Goal: Task Accomplishment & Management: Complete application form

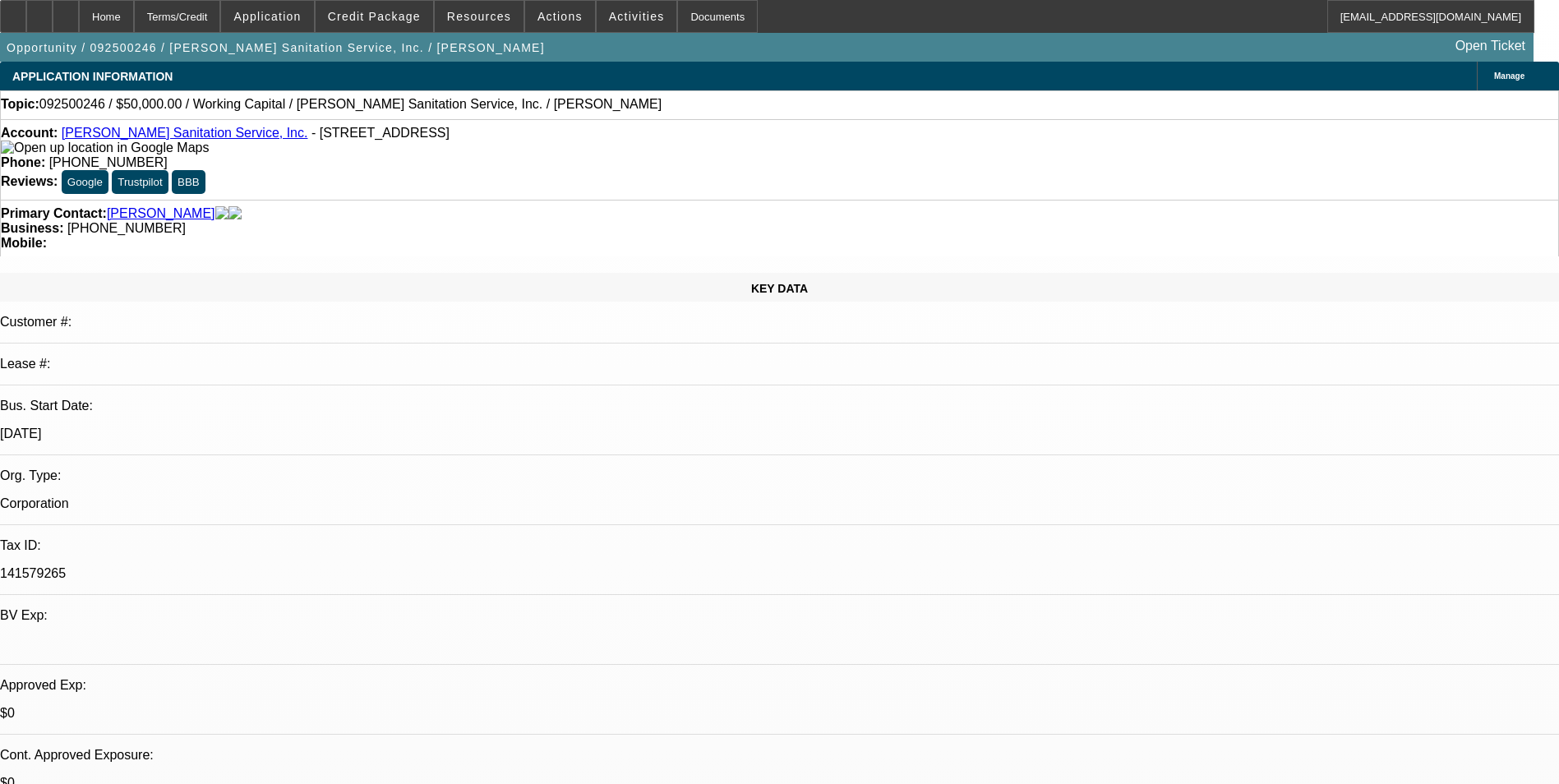
select select "0"
select select "2"
select select "0"
select select "6"
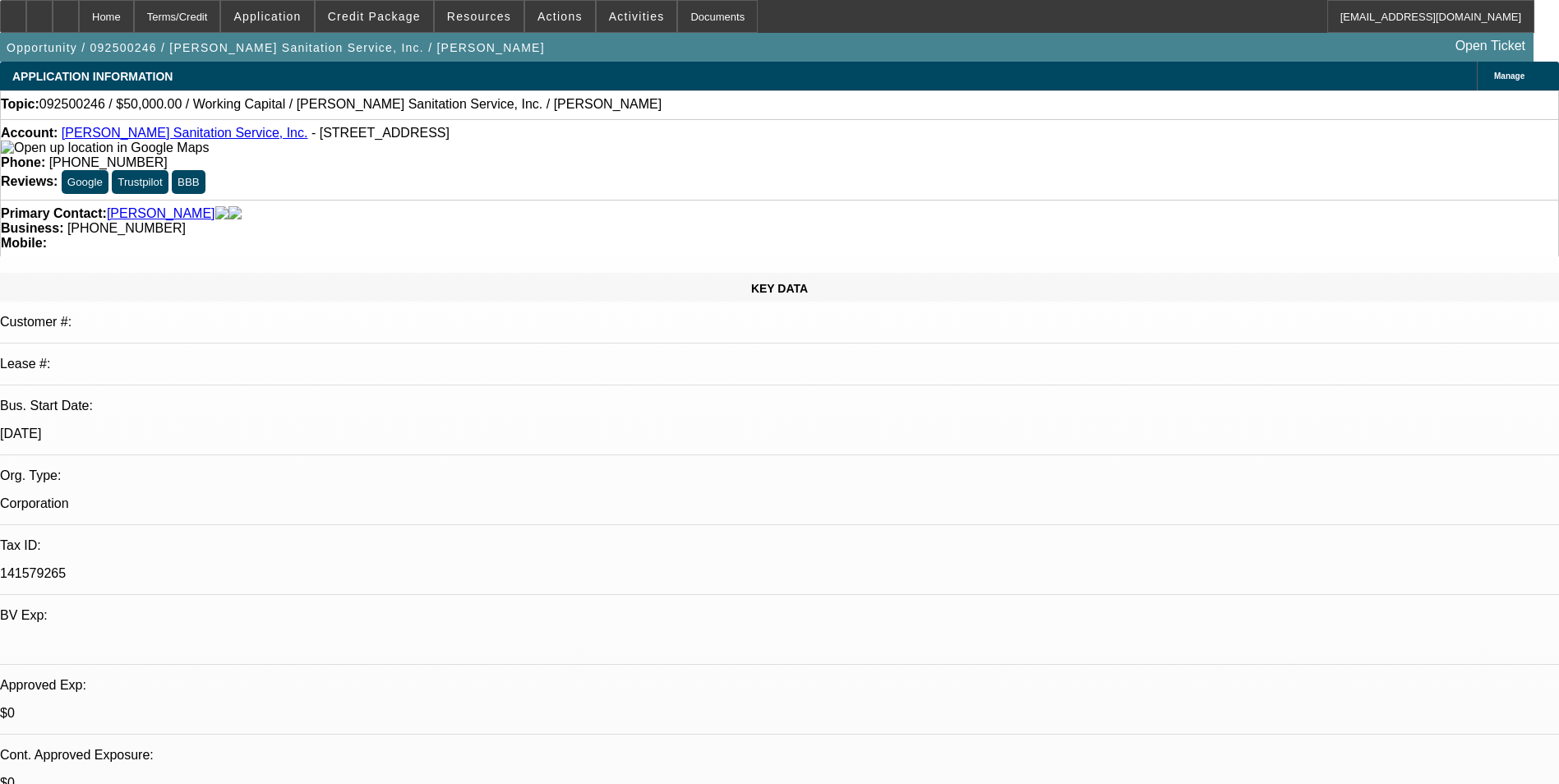
select select "0"
select select "2"
select select "0"
select select "6"
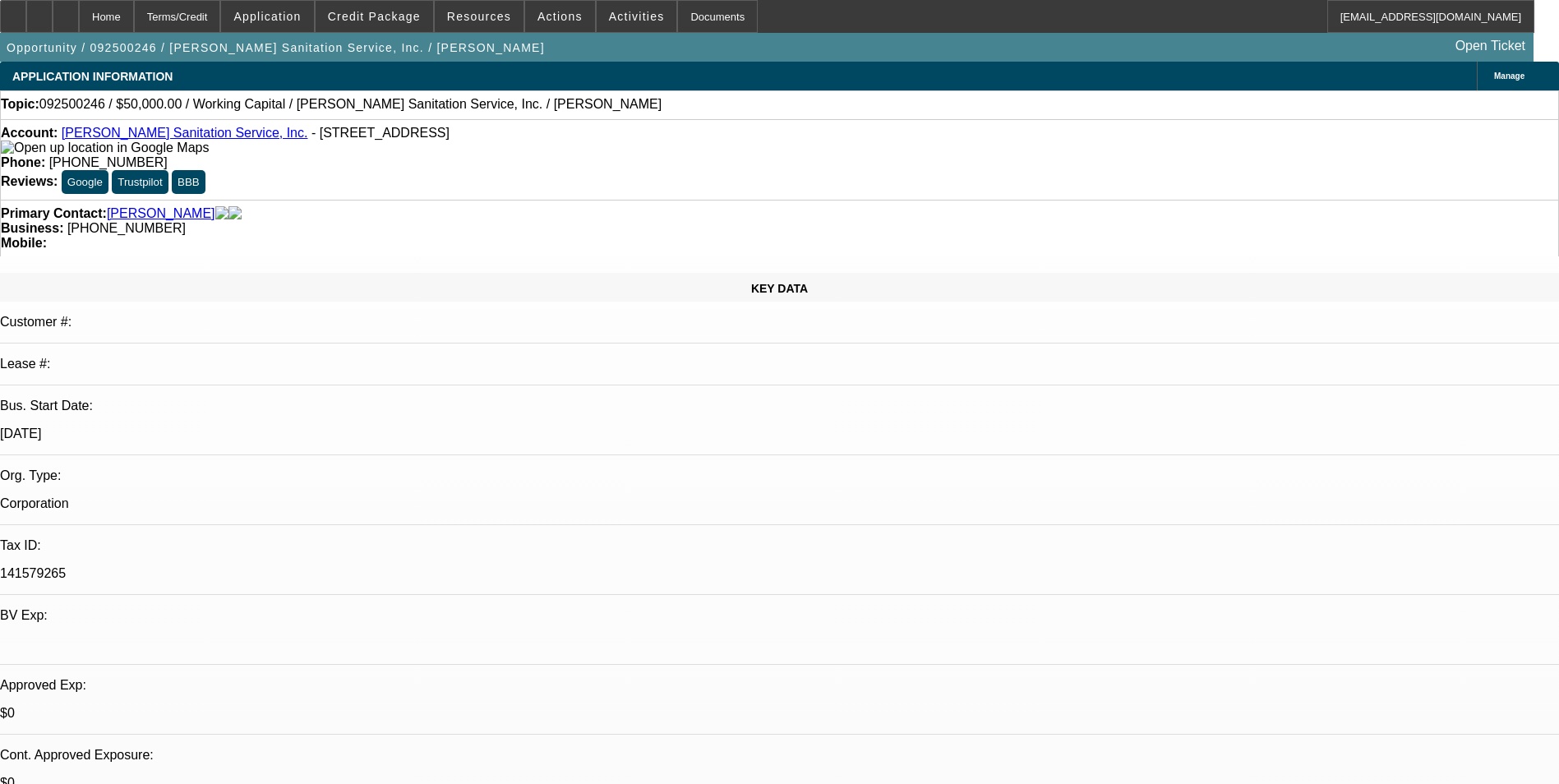
select select "0"
select select "2"
select select "0"
select select "6"
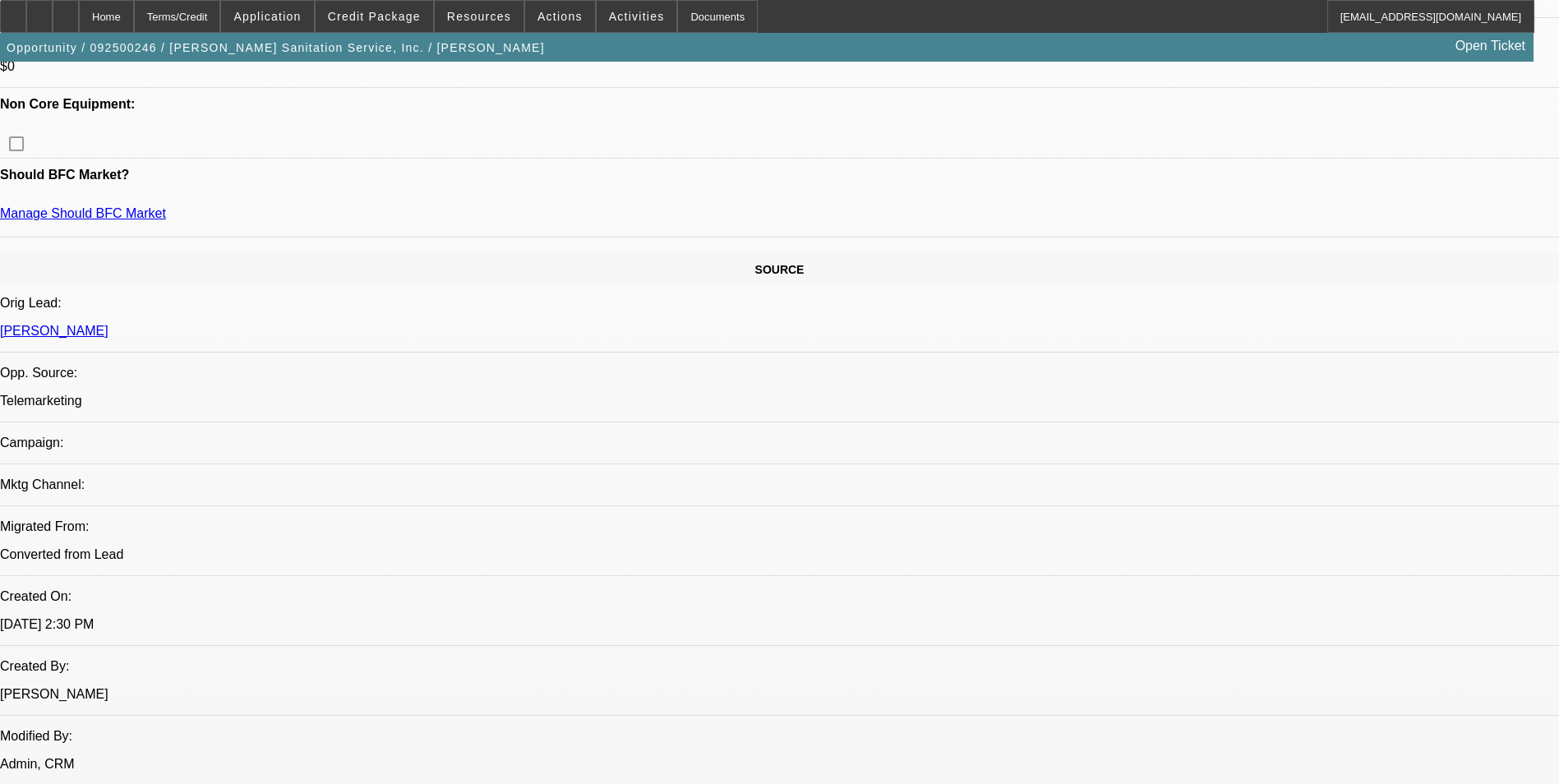
scroll to position [1068, 0]
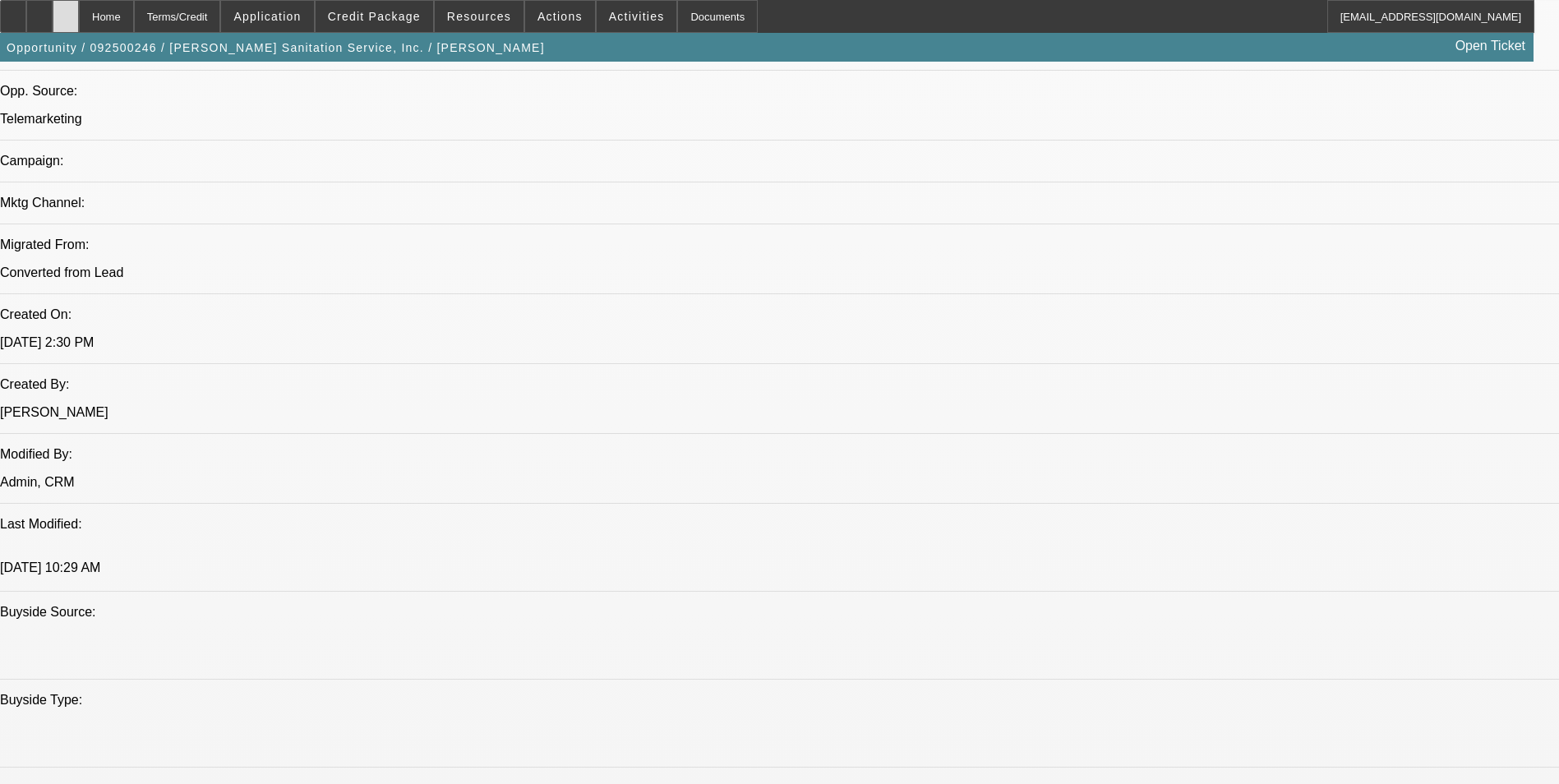
click at [66, 10] on icon at bounding box center [66, 10] width 0 height 0
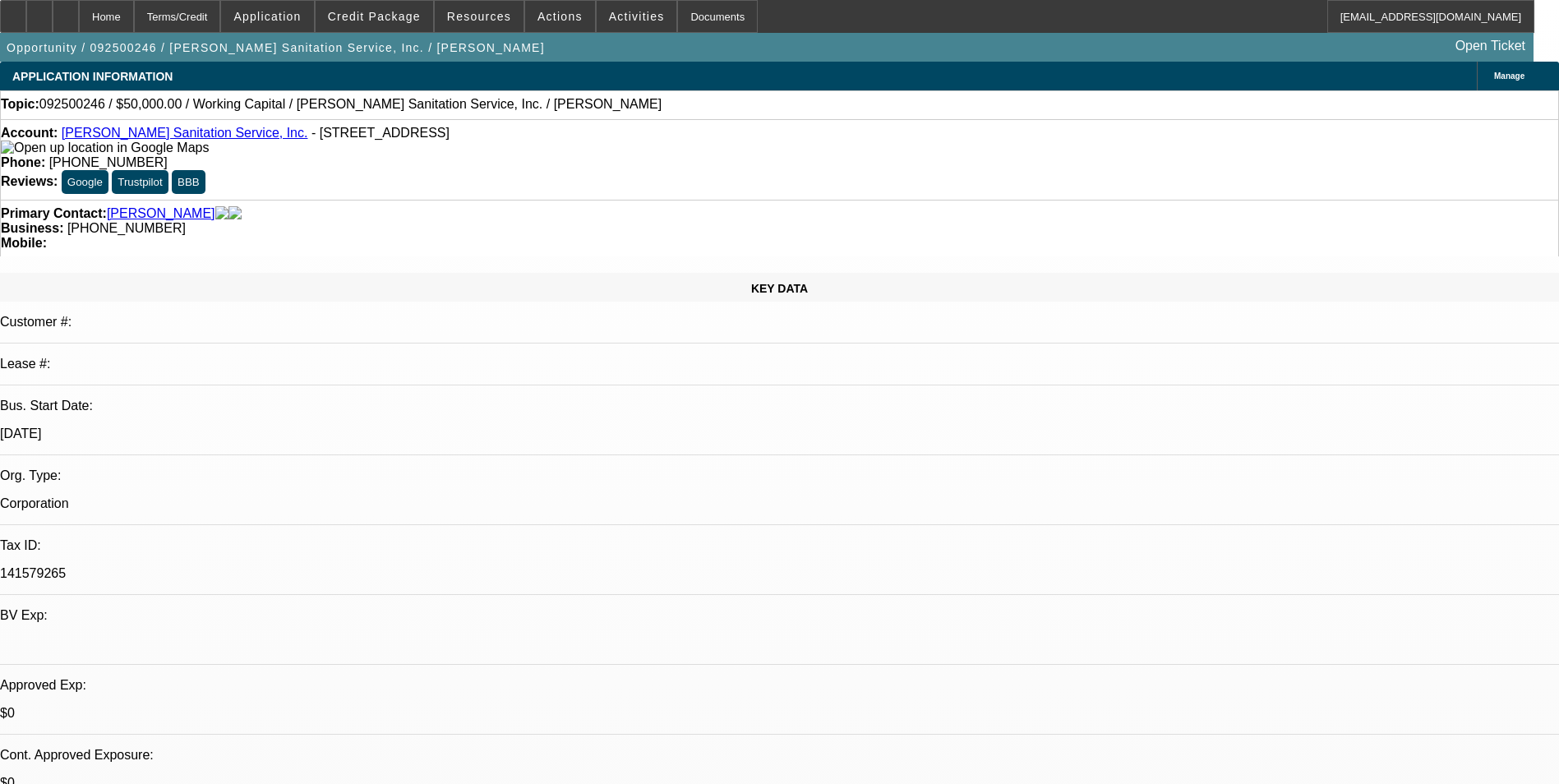
select select "0"
select select "2"
select select "0"
select select "6"
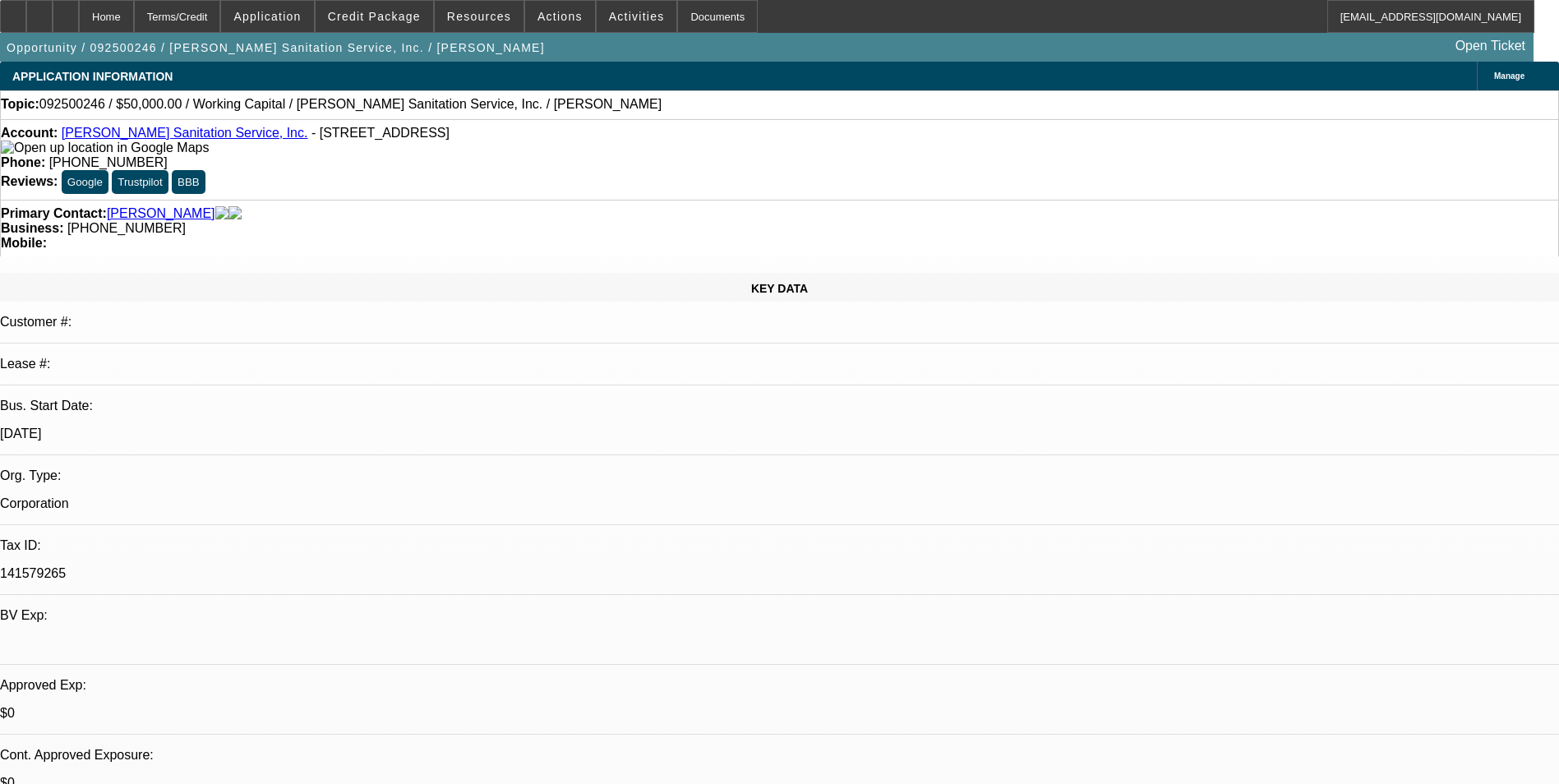
select select "0"
select select "2"
select select "0"
select select "6"
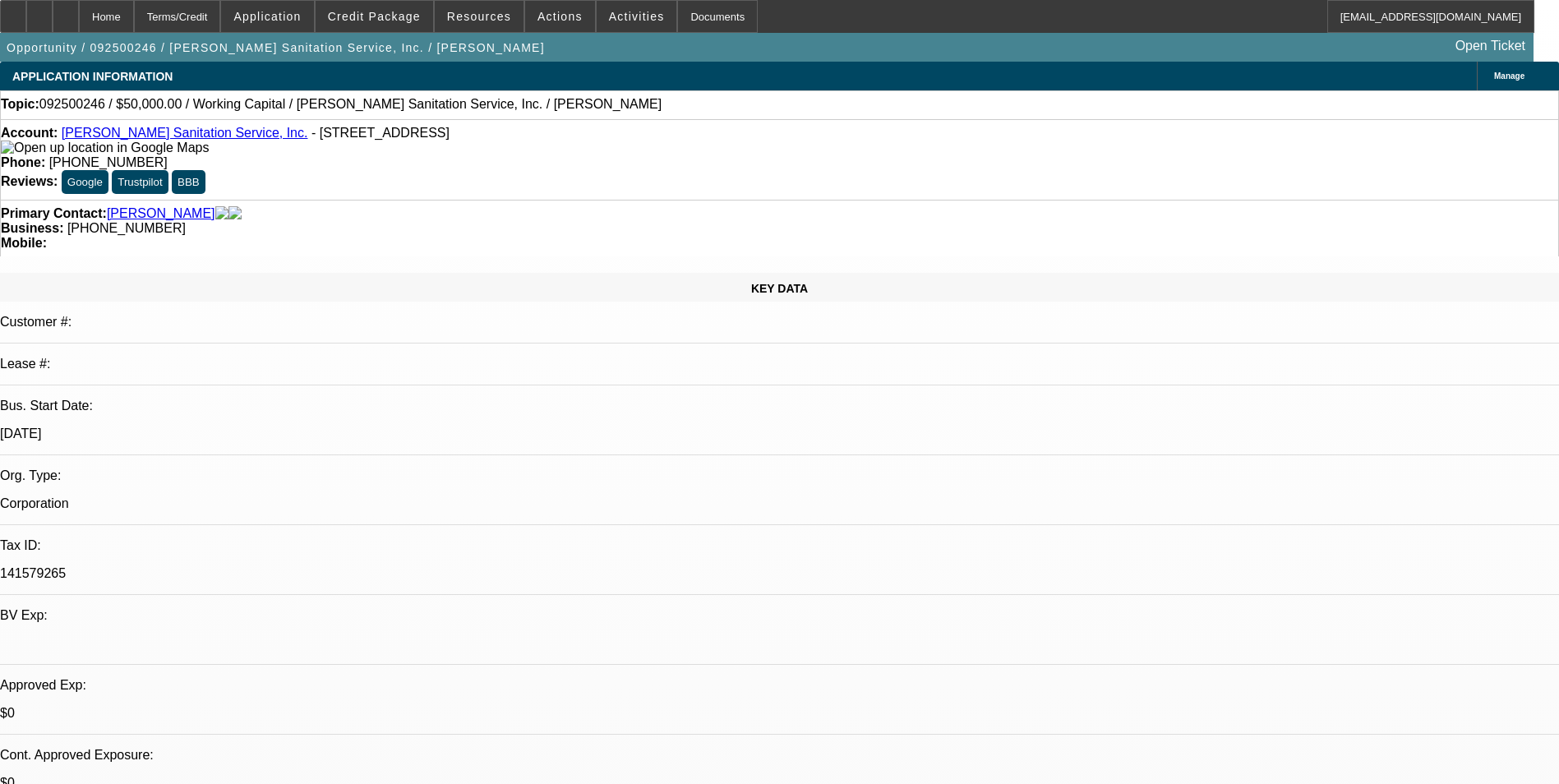
select select "0"
select select "2"
select select "0"
select select "6"
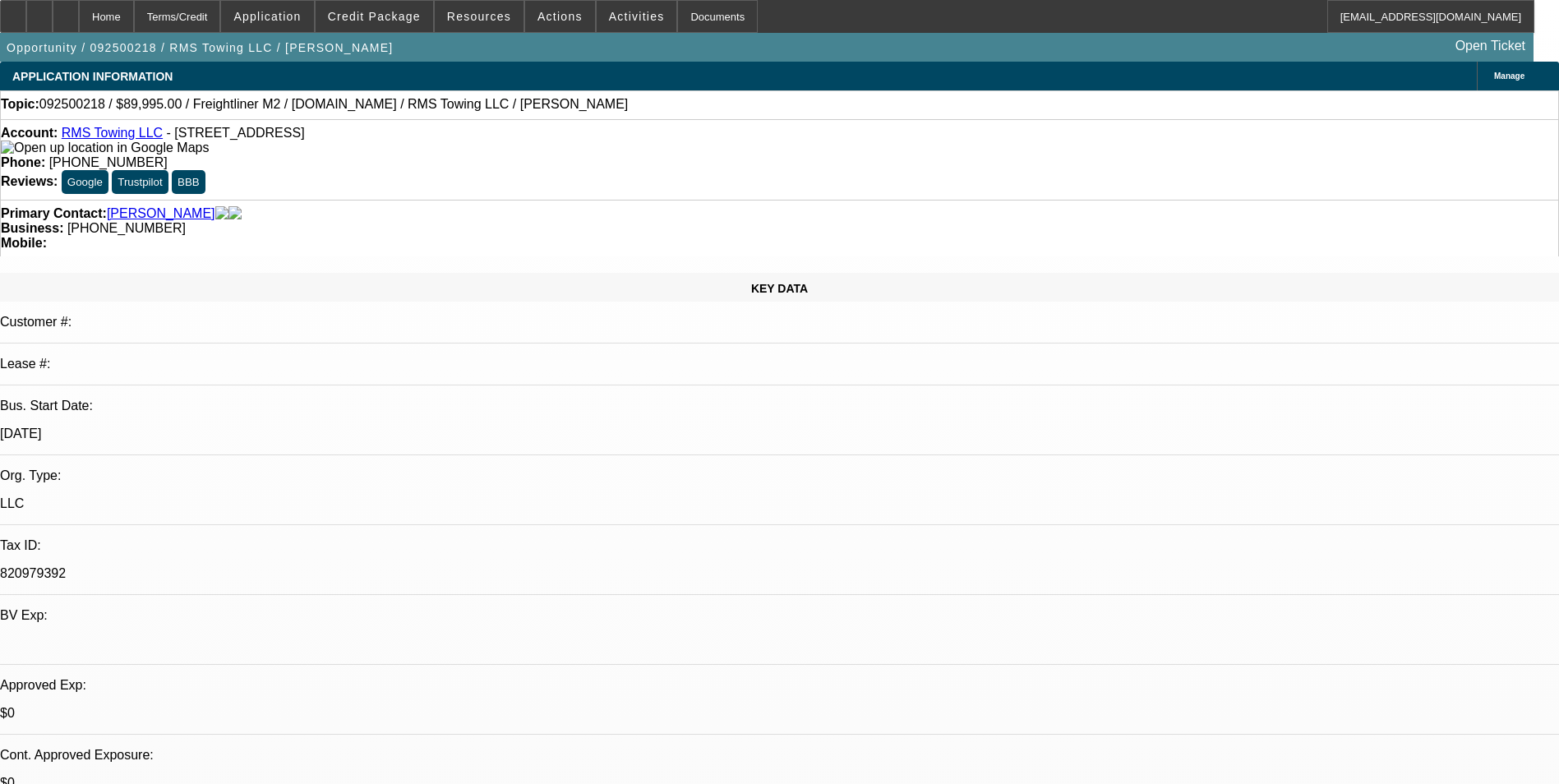
select select "0"
select select "3"
select select "0"
select select "6"
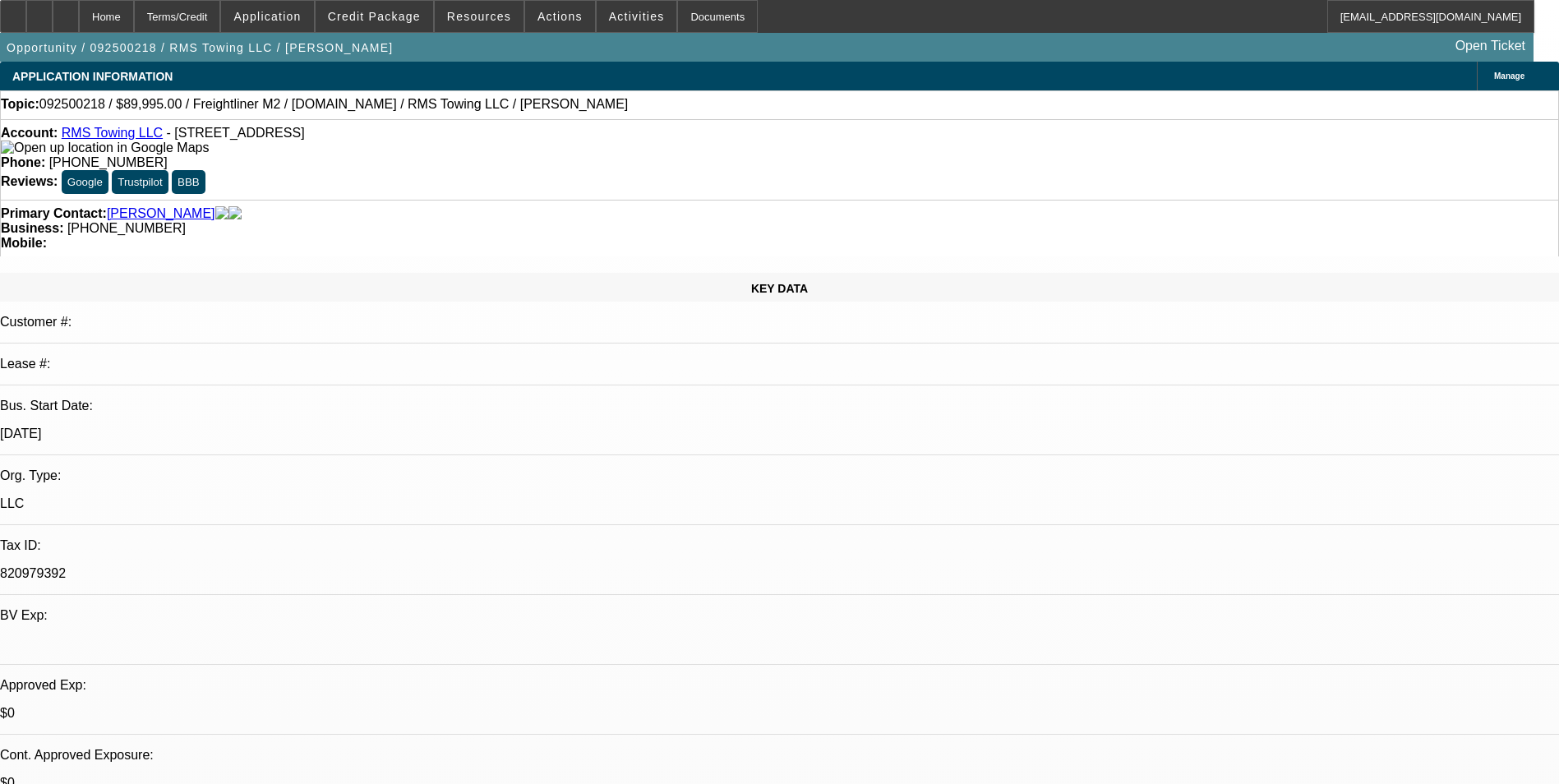
select select "0"
select select "3"
select select "0"
select select "6"
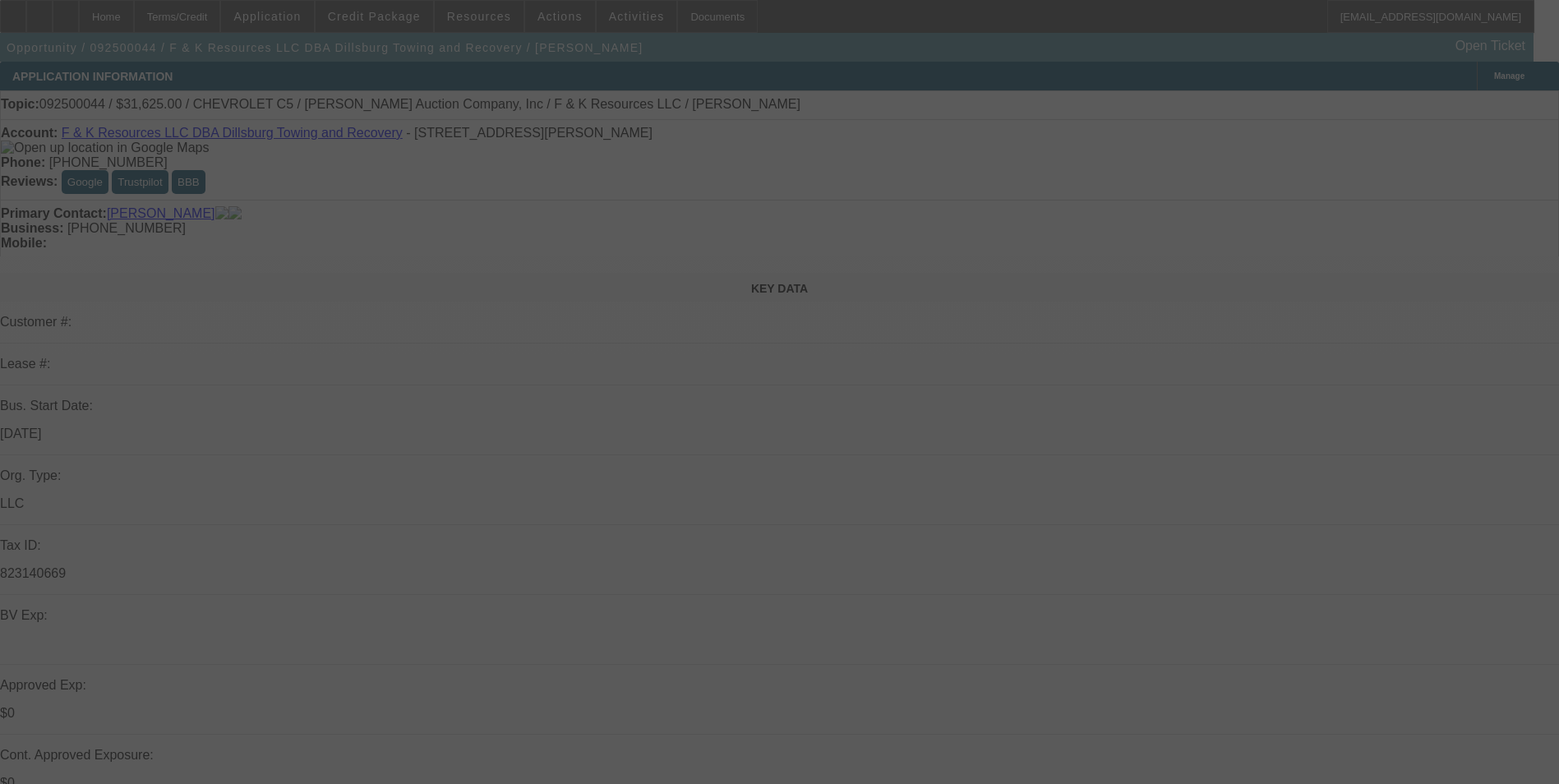
scroll to position [1890, 0]
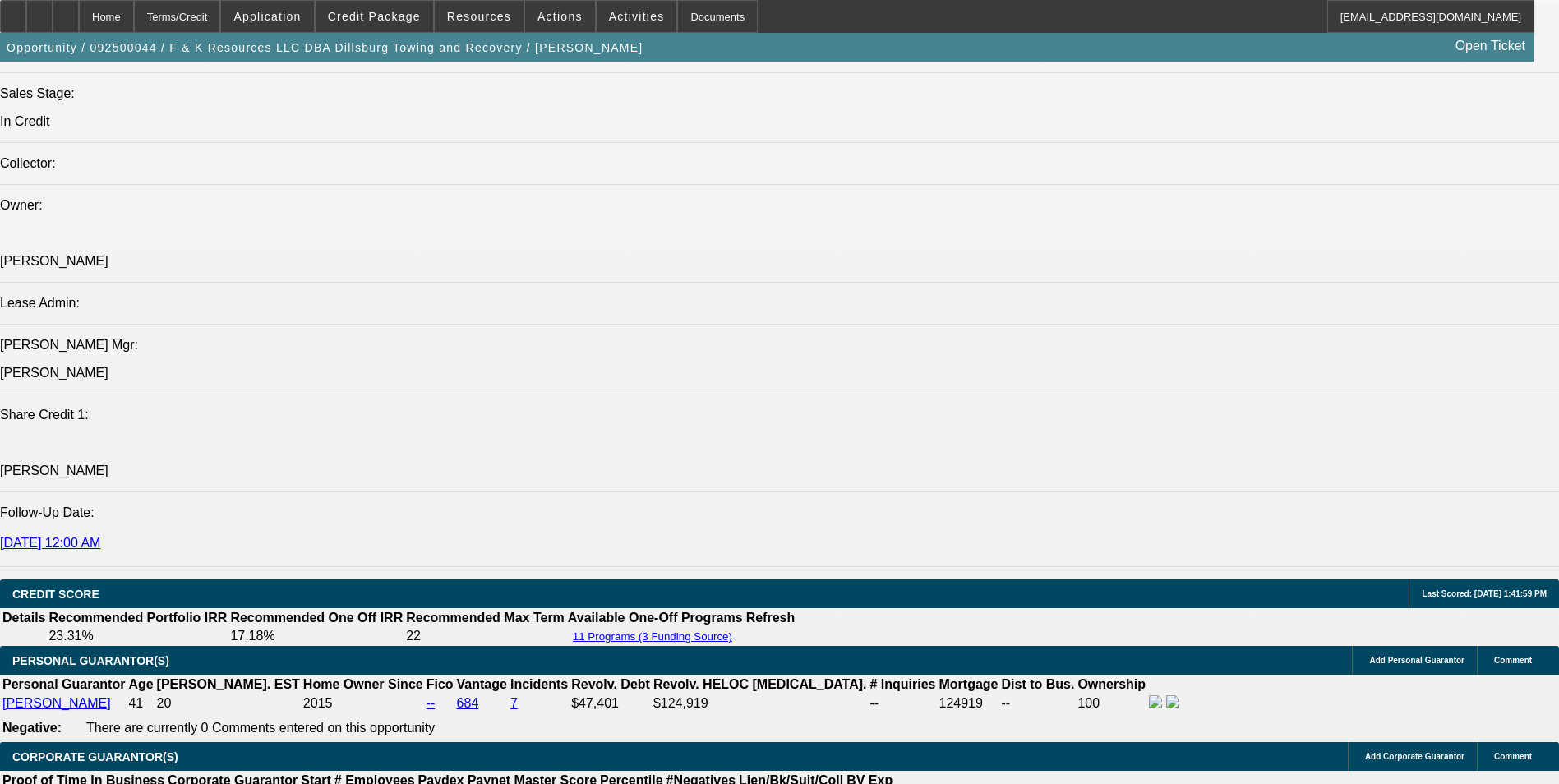
select select "0"
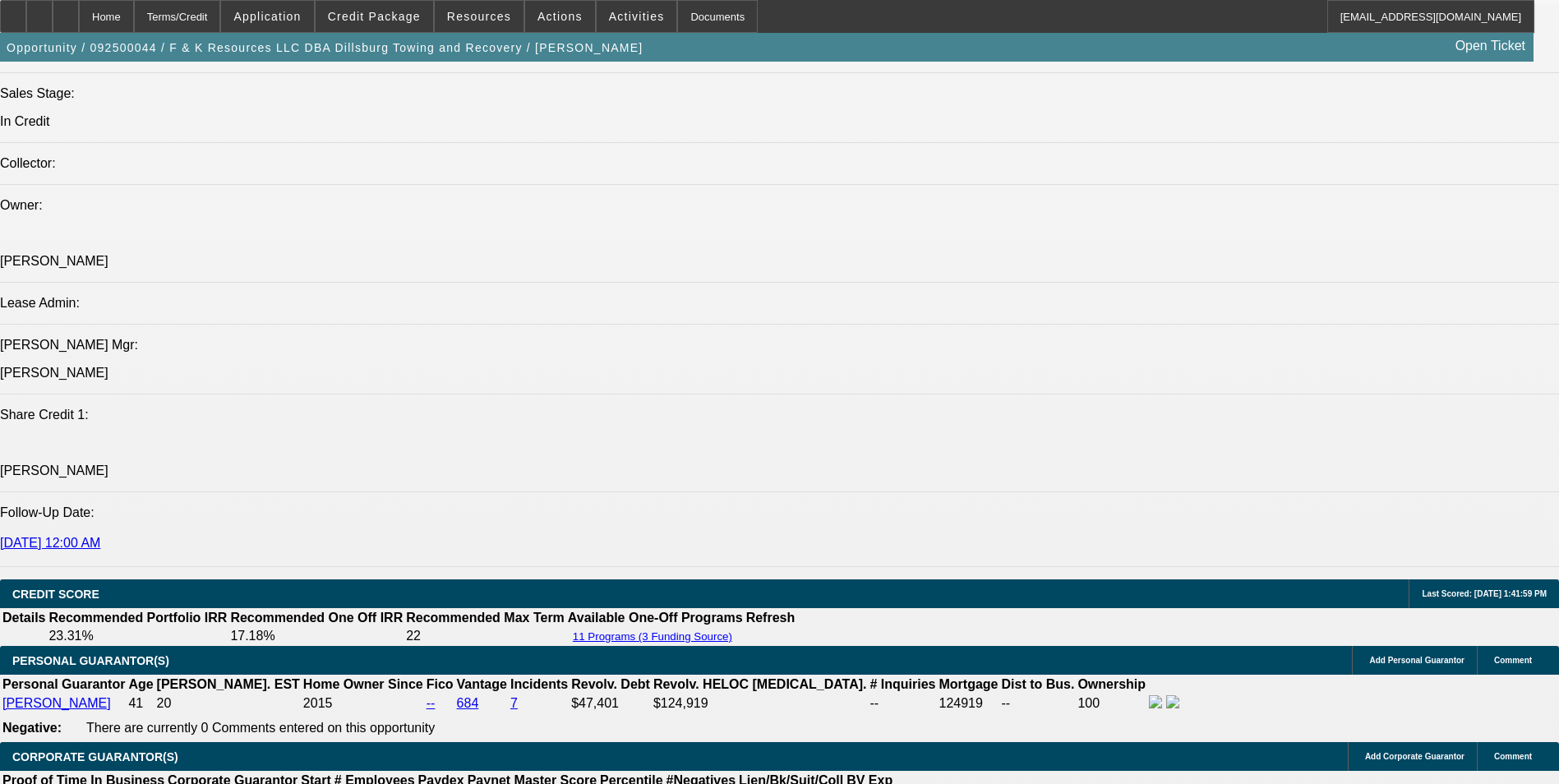
select select "0"
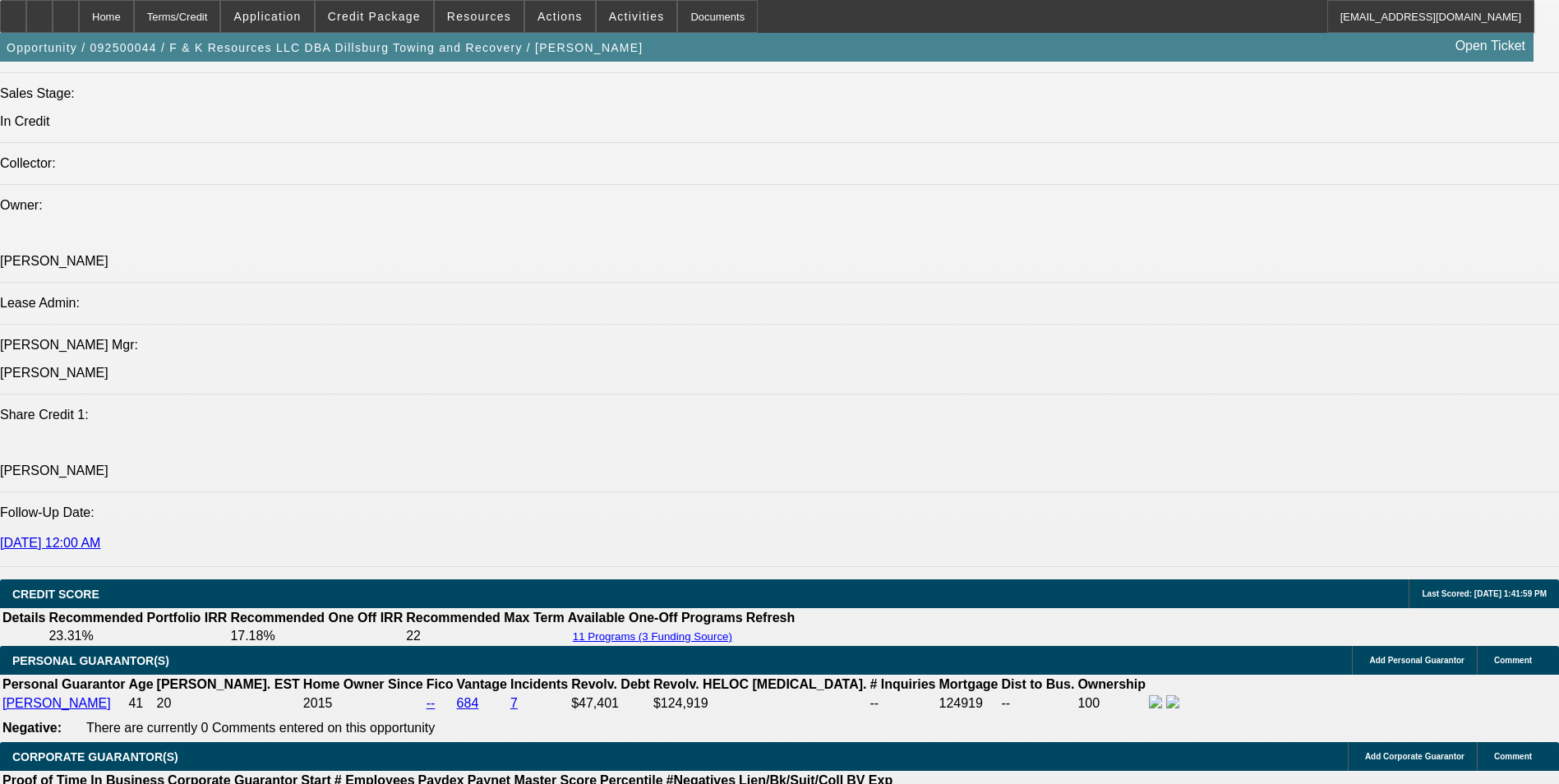
select select "0"
select select "1"
select select "6"
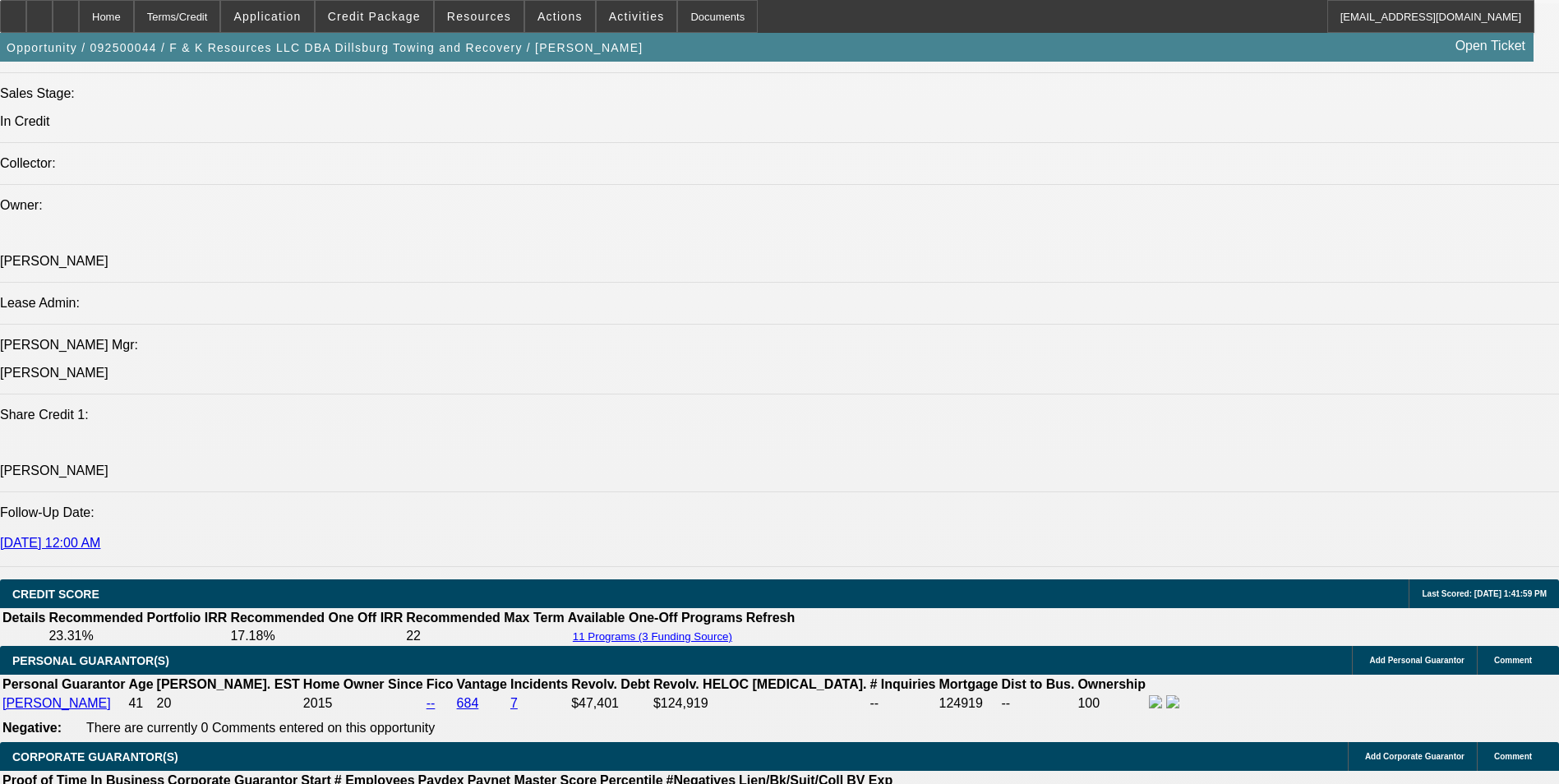
select select "1"
select select "6"
select select "1"
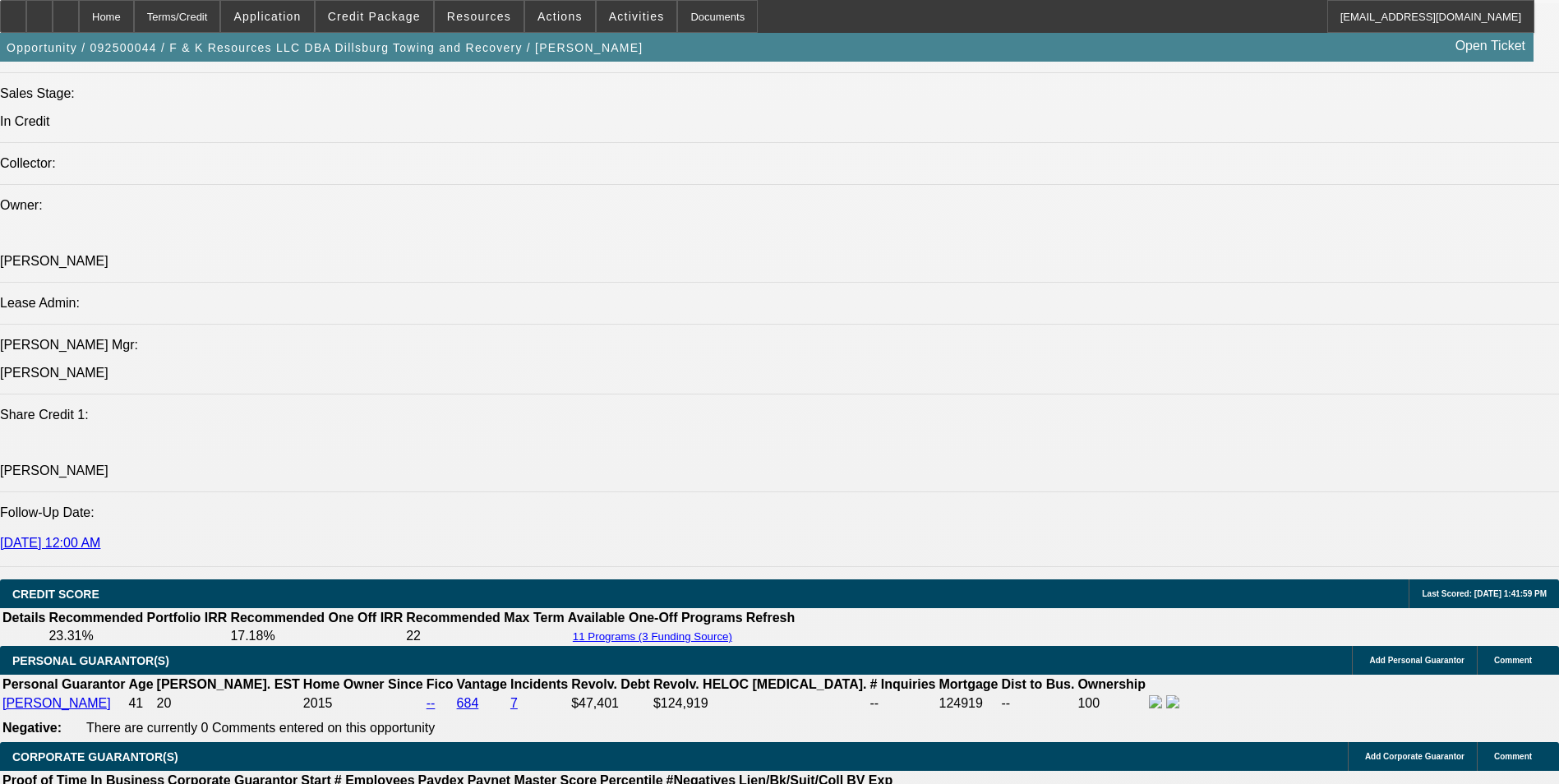
select select "6"
select select "1"
select select "6"
